Goal: Use online tool/utility: Utilize a website feature to perform a specific function

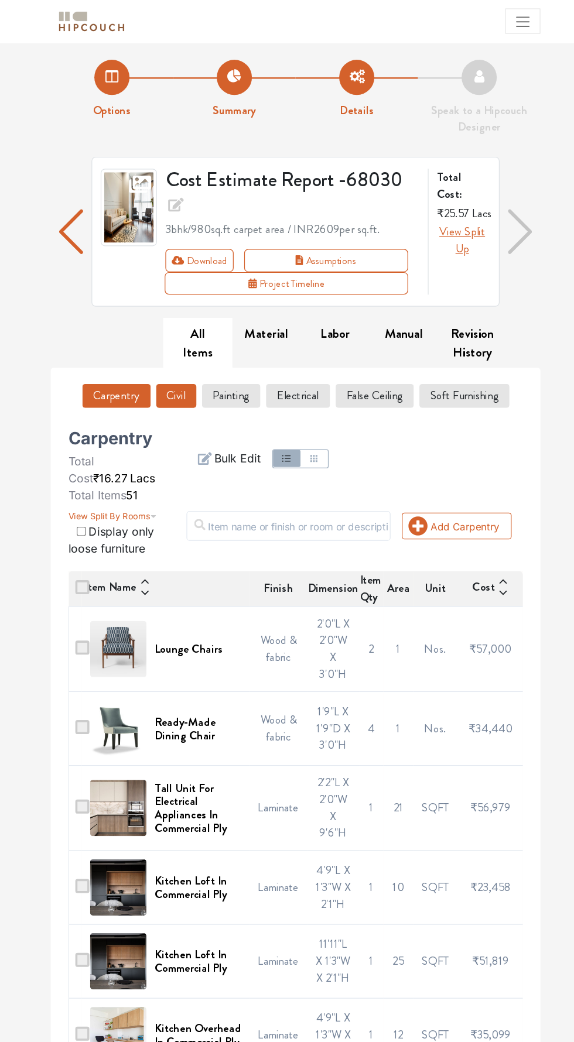
click at [181, 330] on button "Civil" at bounding box center [187, 330] width 33 height 20
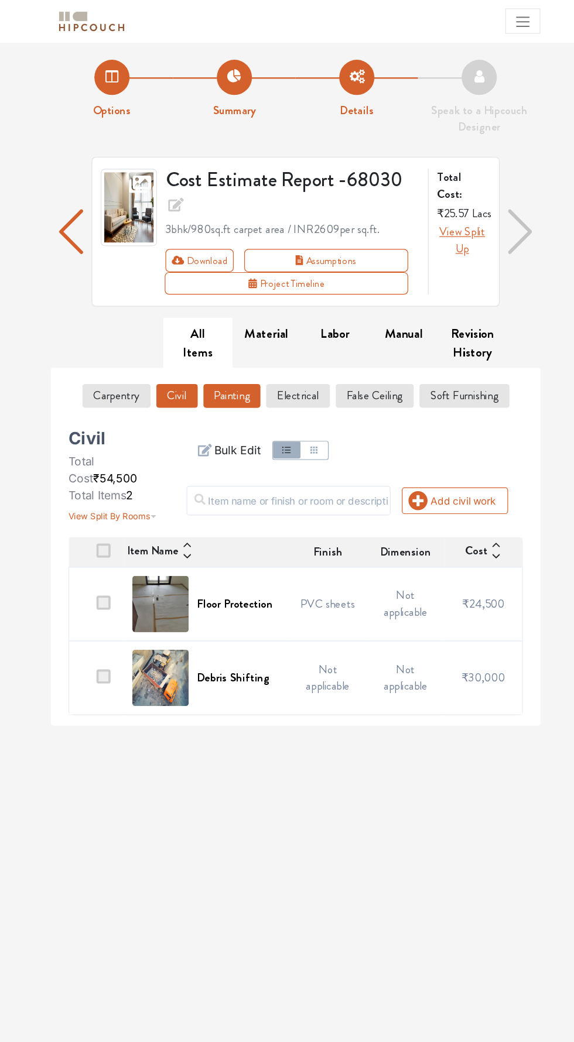
click at [233, 329] on button "Painting" at bounding box center [233, 330] width 47 height 20
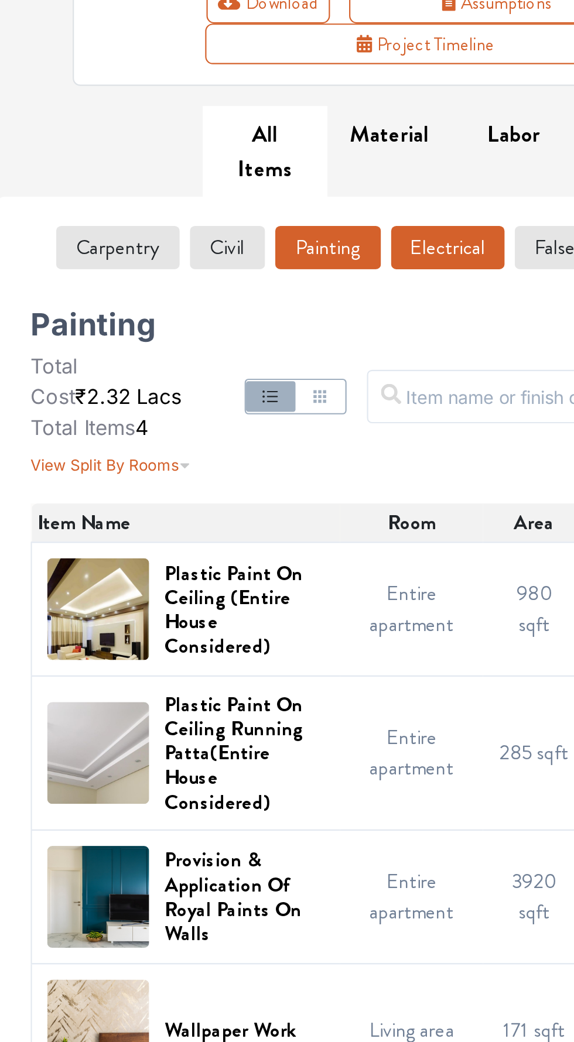
click at [292, 331] on button "Electrical" at bounding box center [290, 330] width 52 height 20
